Goal: Task Accomplishment & Management: Use online tool/utility

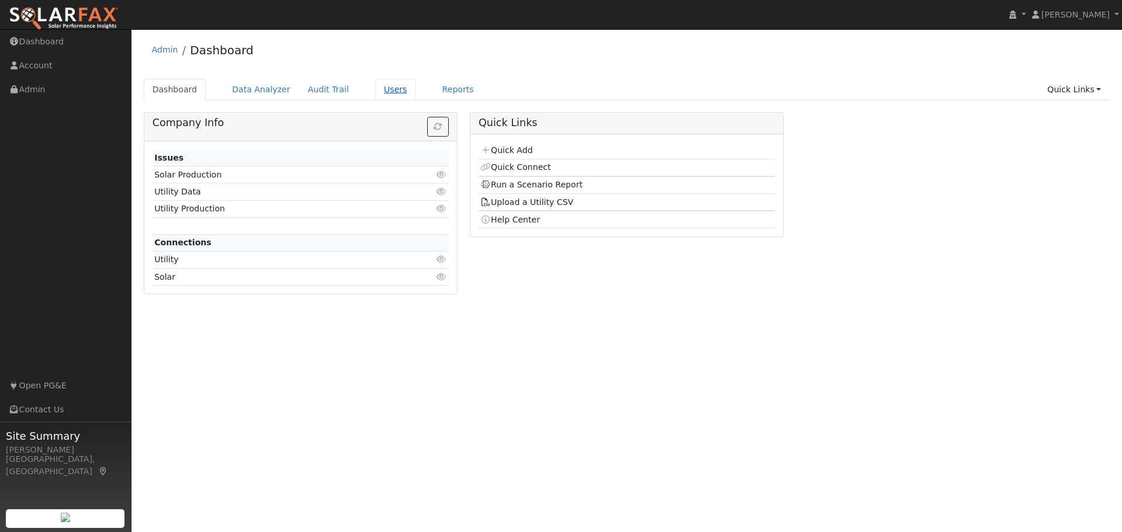
click at [375, 88] on link "Users" at bounding box center [395, 90] width 41 height 22
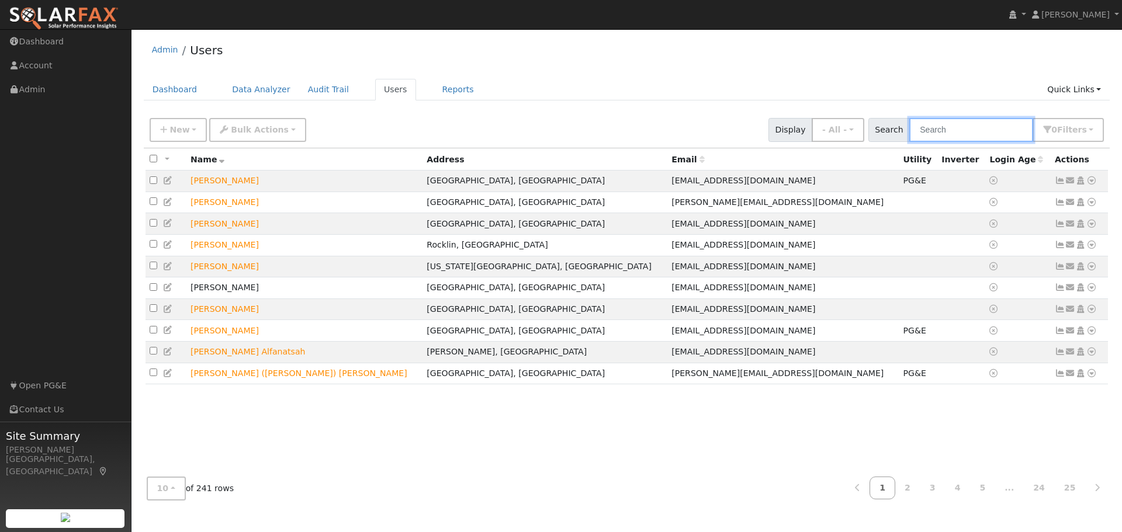
click at [931, 134] on input "text" at bounding box center [971, 130] width 124 height 24
type input "paula todd"
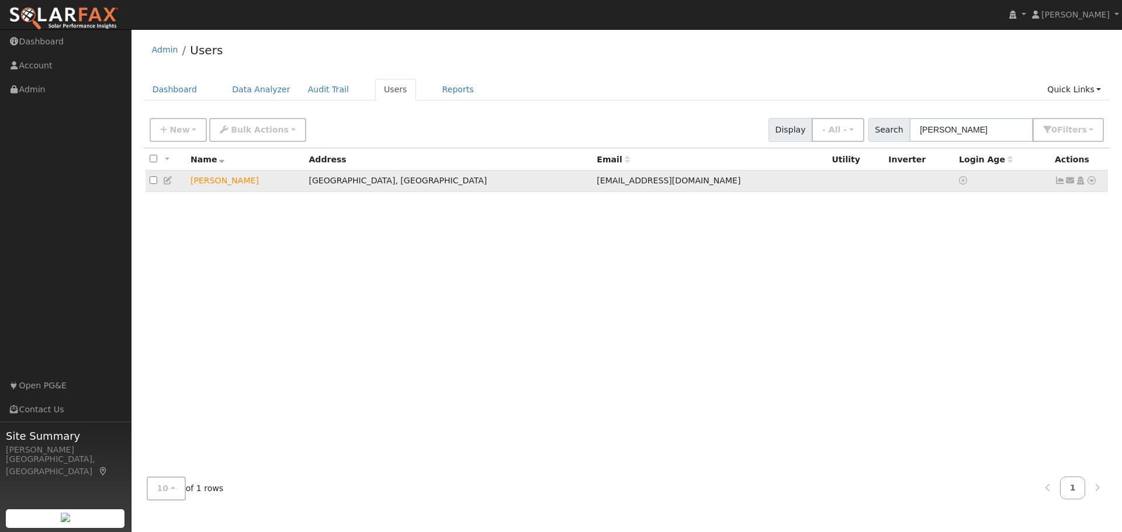
click at [1090, 184] on icon at bounding box center [1091, 180] width 11 height 8
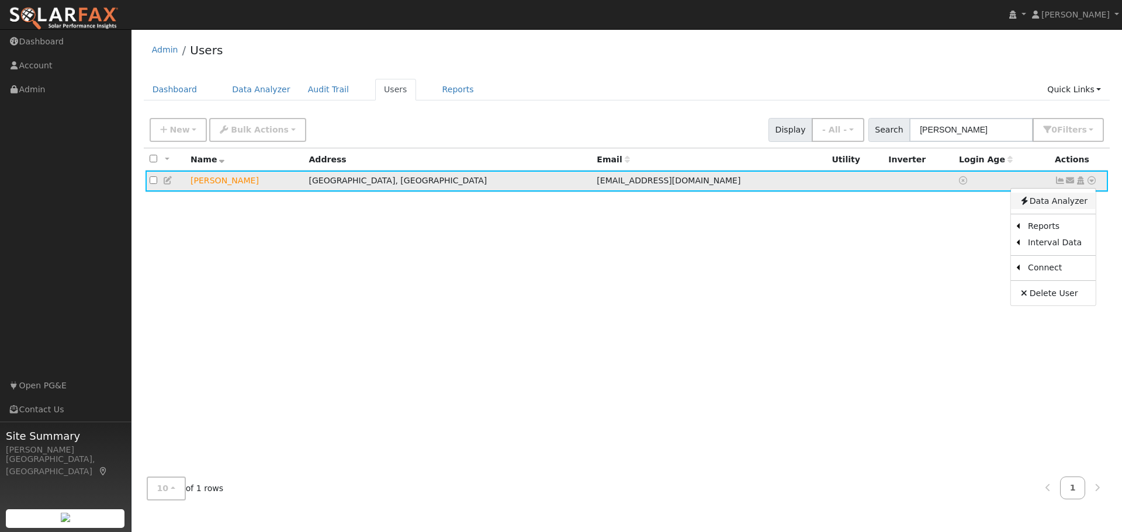
click at [1054, 200] on link "Data Analyzer" at bounding box center [1053, 201] width 85 height 16
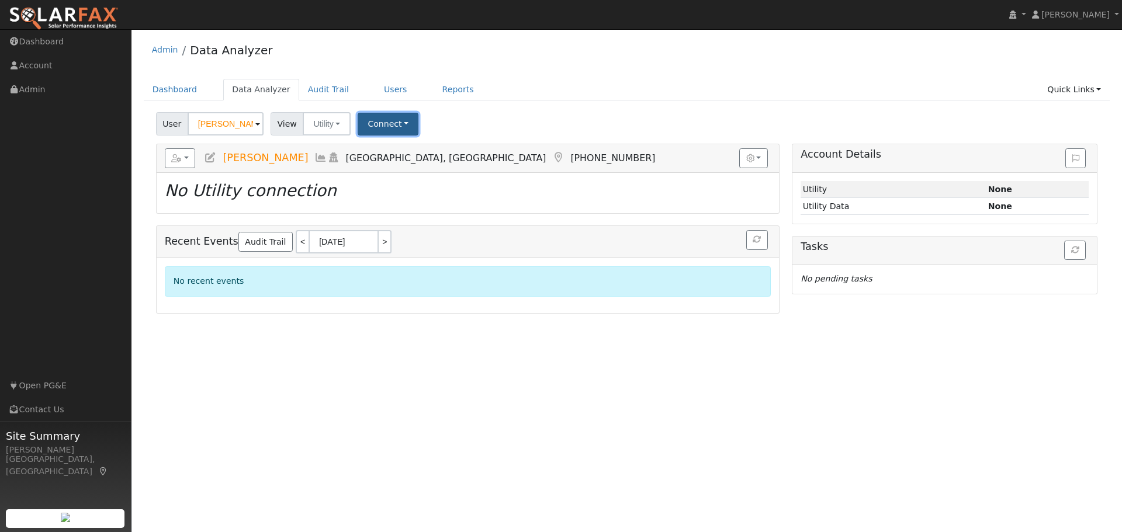
click at [376, 123] on button "Connect" at bounding box center [388, 124] width 61 height 23
click at [418, 147] on link "Select a Provider" at bounding box center [404, 149] width 91 height 16
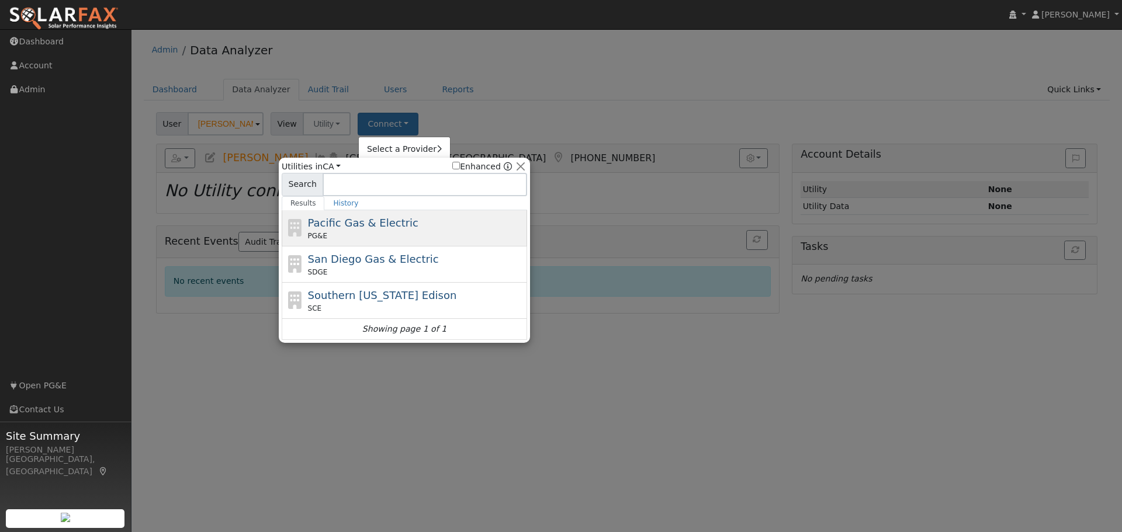
click at [386, 228] on span "Pacific Gas & Electric" at bounding box center [363, 223] width 110 height 12
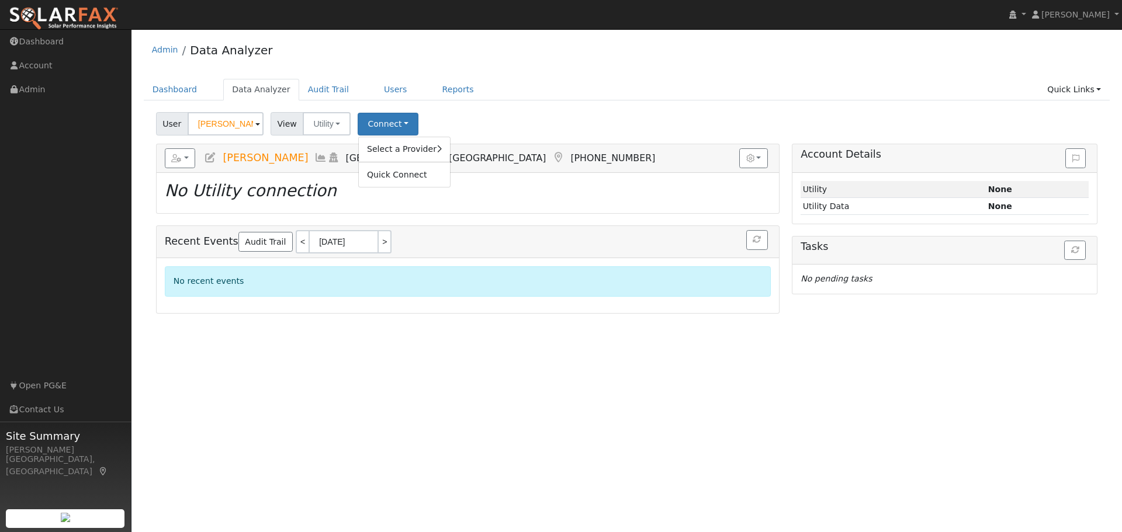
click at [389, 137] on div "Select a Provider Quick Connect" at bounding box center [404, 162] width 92 height 51
click at [397, 153] on link "Select a Provider" at bounding box center [404, 149] width 91 height 16
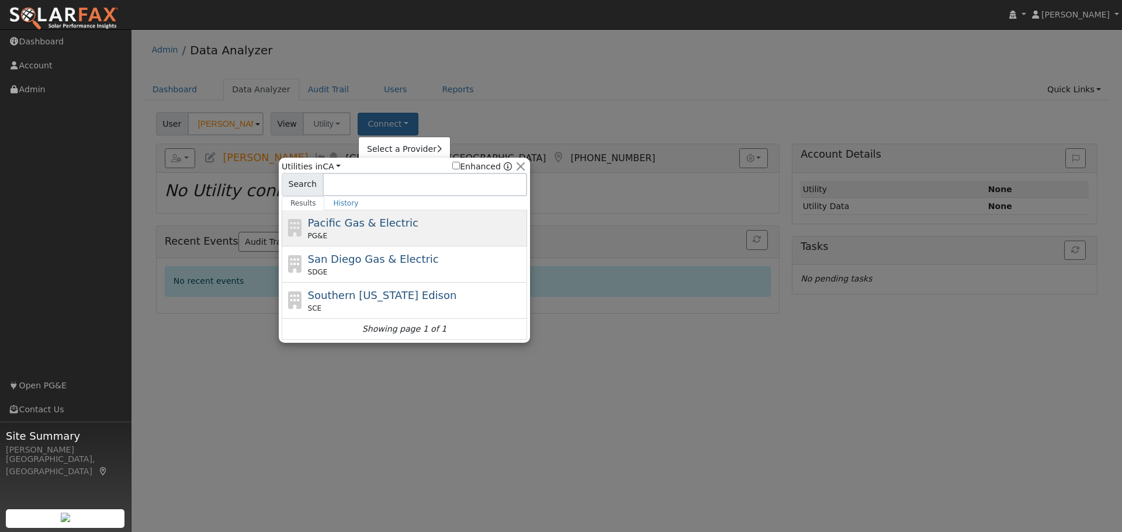
click at [382, 222] on span "Pacific Gas & Electric" at bounding box center [363, 223] width 110 height 12
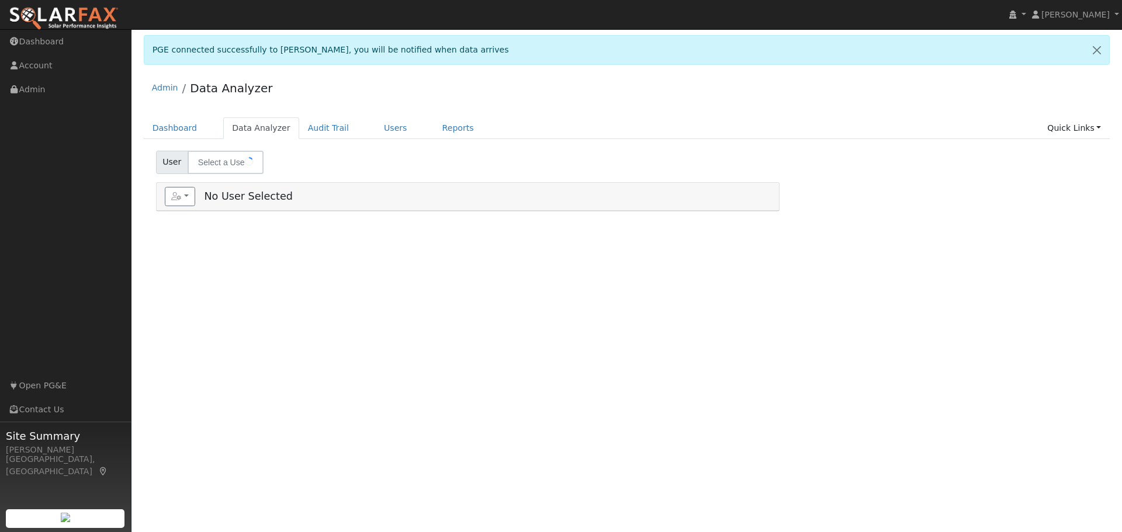
type input "[PERSON_NAME]"
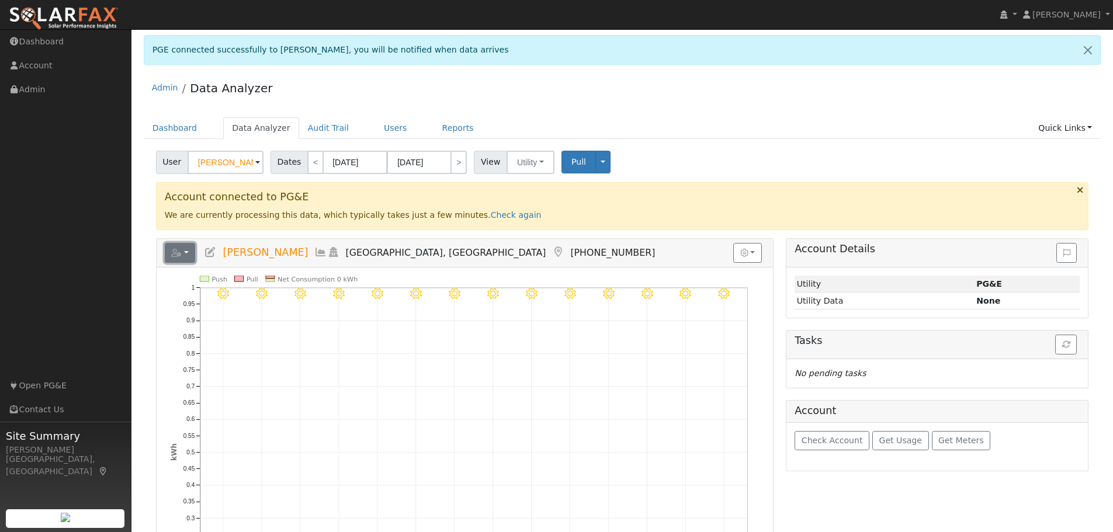
click at [186, 252] on button "button" at bounding box center [180, 253] width 31 height 20
click at [292, 299] on link "Export to CSV" at bounding box center [324, 306] width 85 height 14
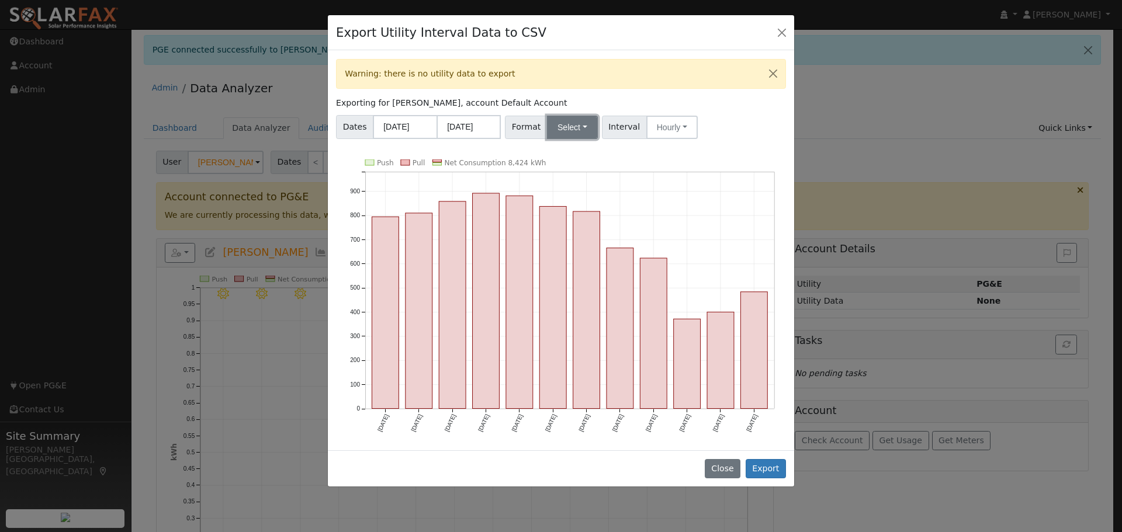
click at [578, 120] on button "Select" at bounding box center [572, 127] width 51 height 23
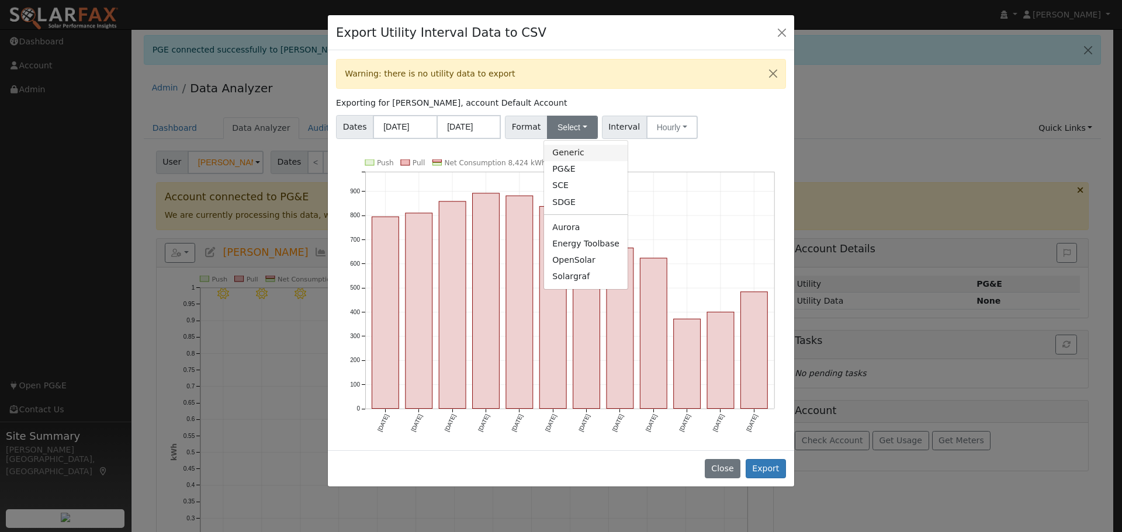
click at [574, 153] on link "Generic" at bounding box center [586, 153] width 84 height 16
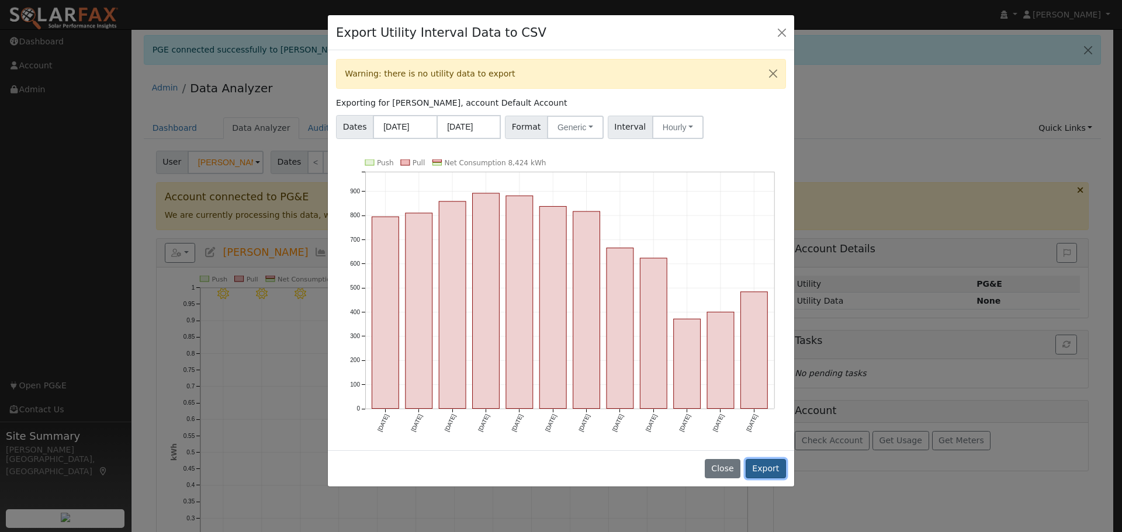
click at [764, 470] on button "Export" at bounding box center [766, 469] width 40 height 20
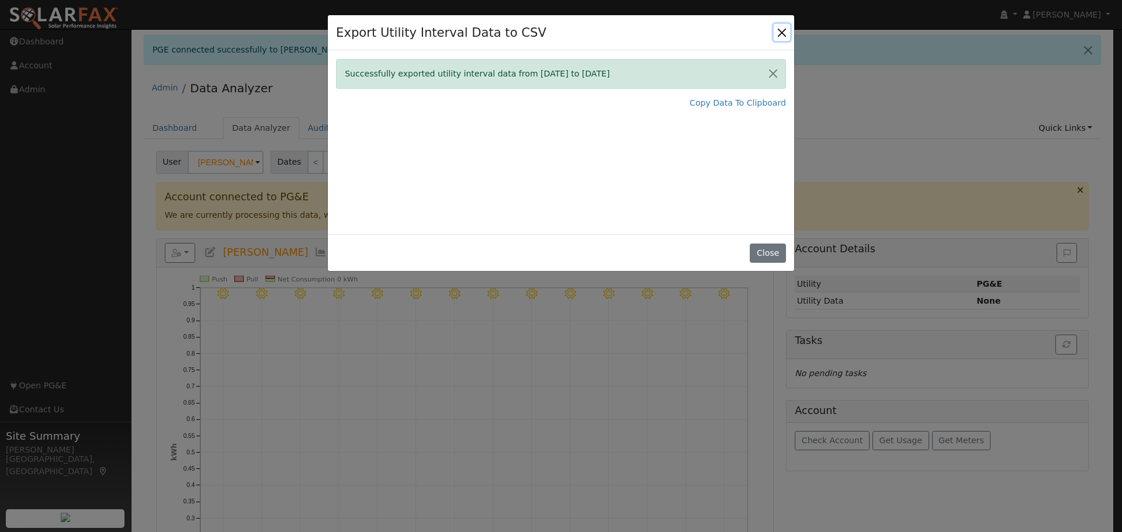
click at [782, 30] on button "Close" at bounding box center [782, 32] width 16 height 16
